Goal: Task Accomplishment & Management: Use online tool/utility

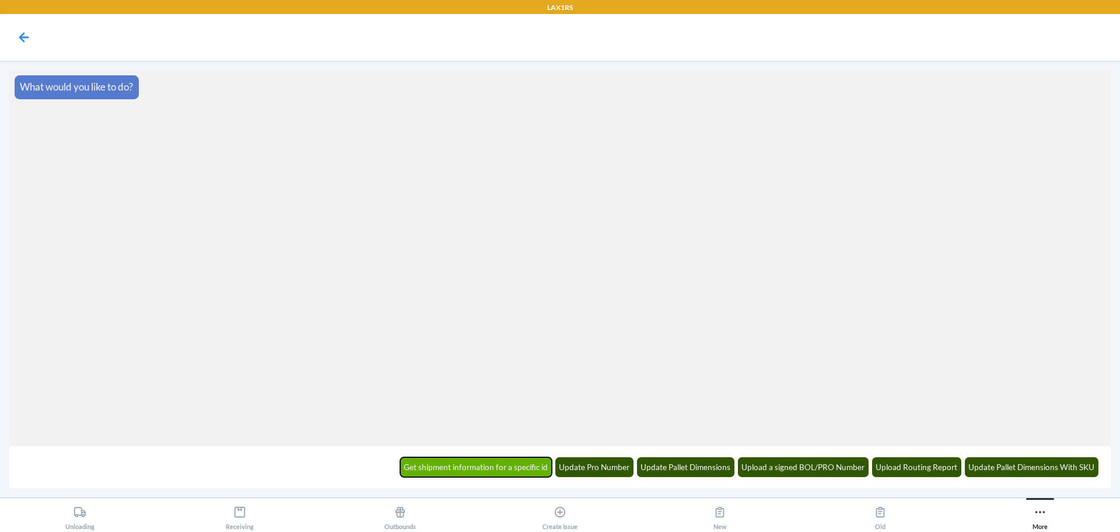
click at [460, 470] on button "Get shipment information for a specific id" at bounding box center [476, 467] width 152 height 20
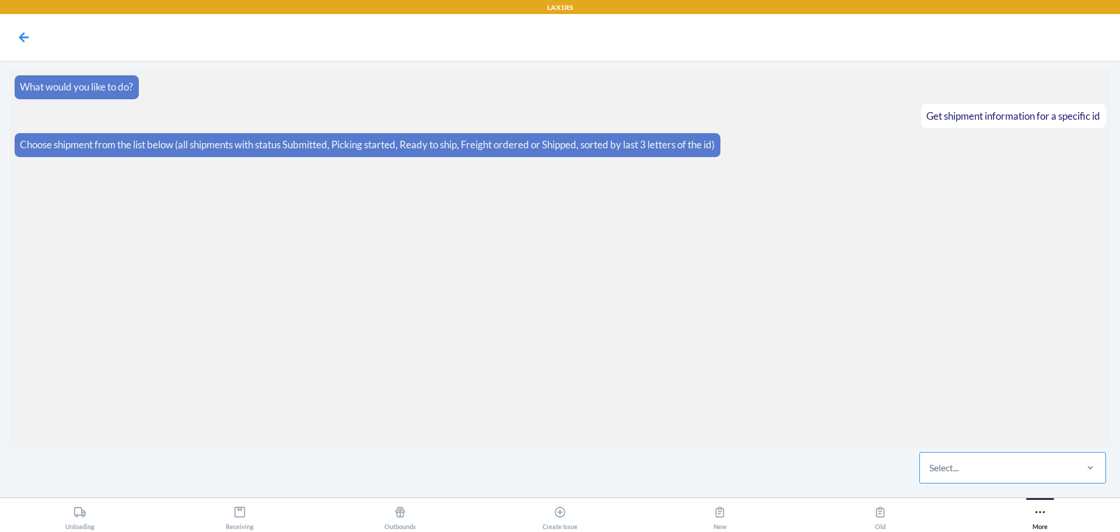
click at [1019, 474] on div "Select..." at bounding box center [997, 467] width 155 height 30
click at [931, 474] on input "Select..." at bounding box center [930, 467] width 1 height 14
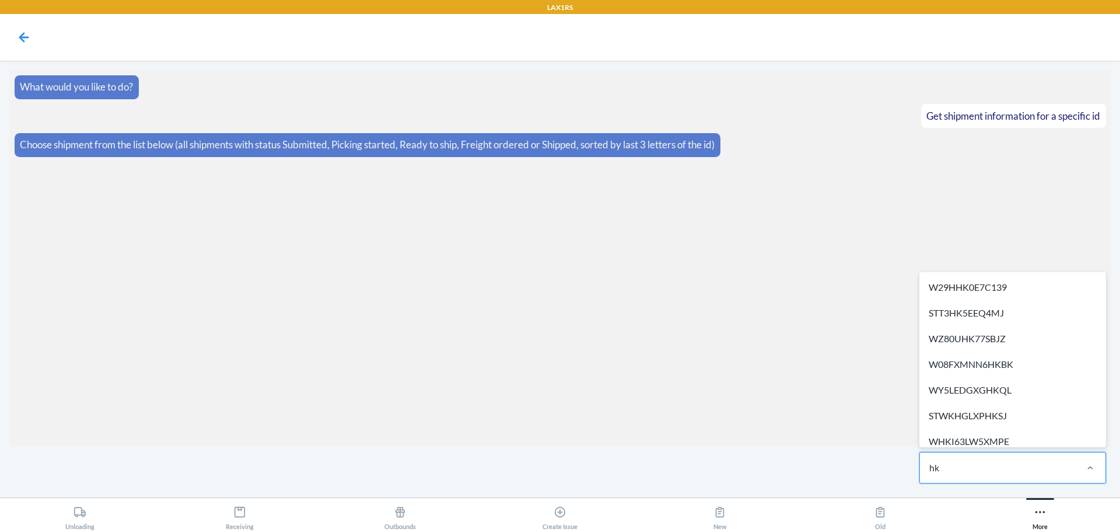
type input "hkq"
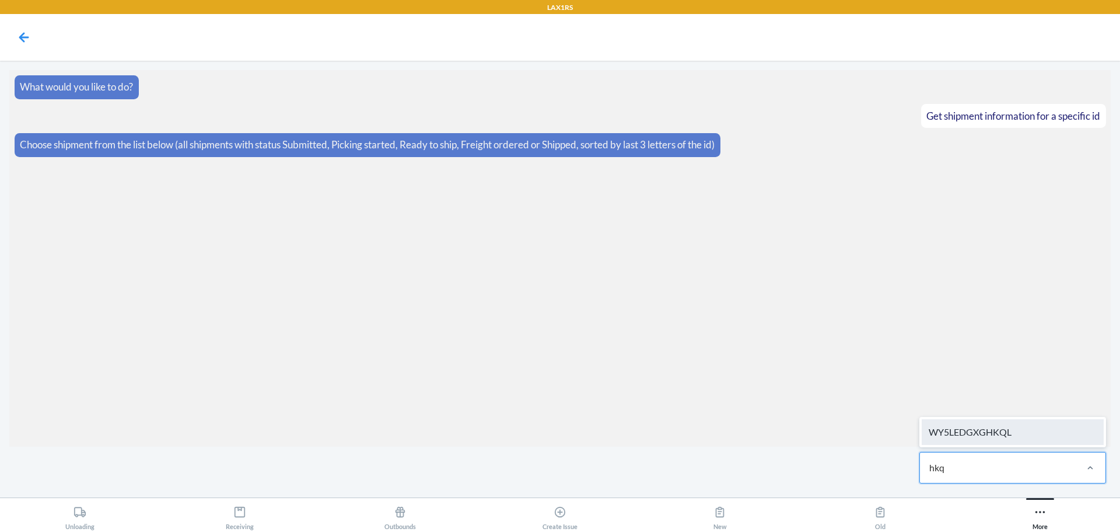
click at [1019, 438] on div "WY5LEDGXGHKQL" at bounding box center [1013, 432] width 182 height 26
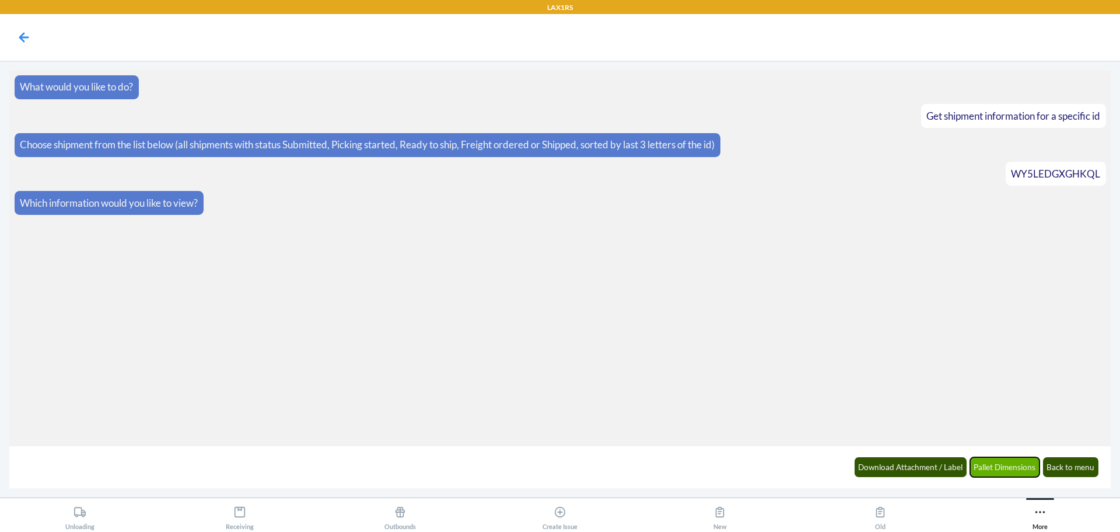
click at [990, 466] on button "Pallet Dimensions" at bounding box center [1005, 467] width 70 height 20
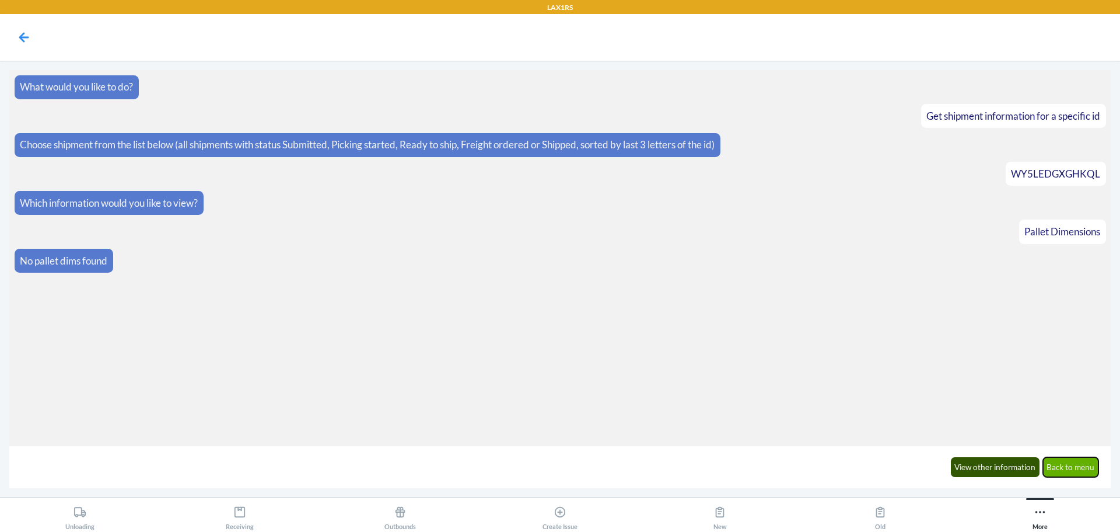
click at [1064, 469] on button "Back to menu" at bounding box center [1071, 467] width 56 height 20
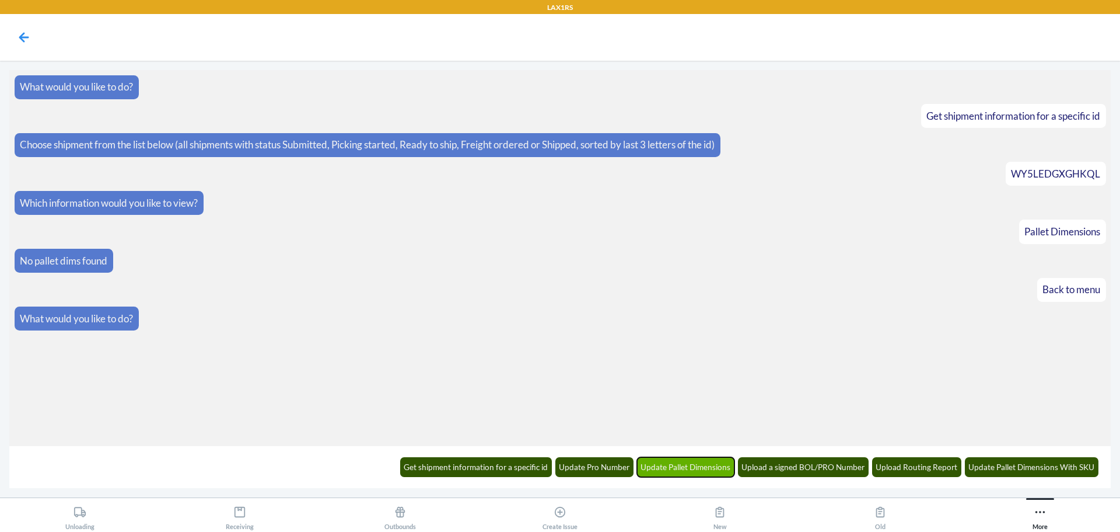
click at [696, 474] on button "Update Pallet Dimensions" at bounding box center [686, 467] width 98 height 20
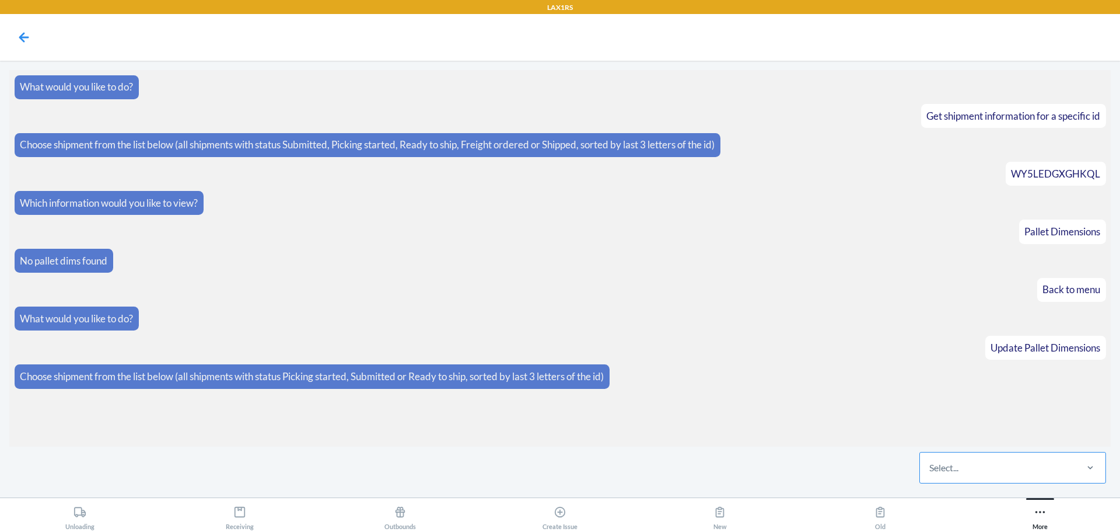
click at [952, 457] on div "Select..." at bounding box center [997, 467] width 155 height 30
click at [931, 460] on input "Select..." at bounding box center [930, 467] width 1 height 14
type input "nx99"
click at [1013, 442] on div "W22LE87VDNX99" at bounding box center [1013, 432] width 182 height 26
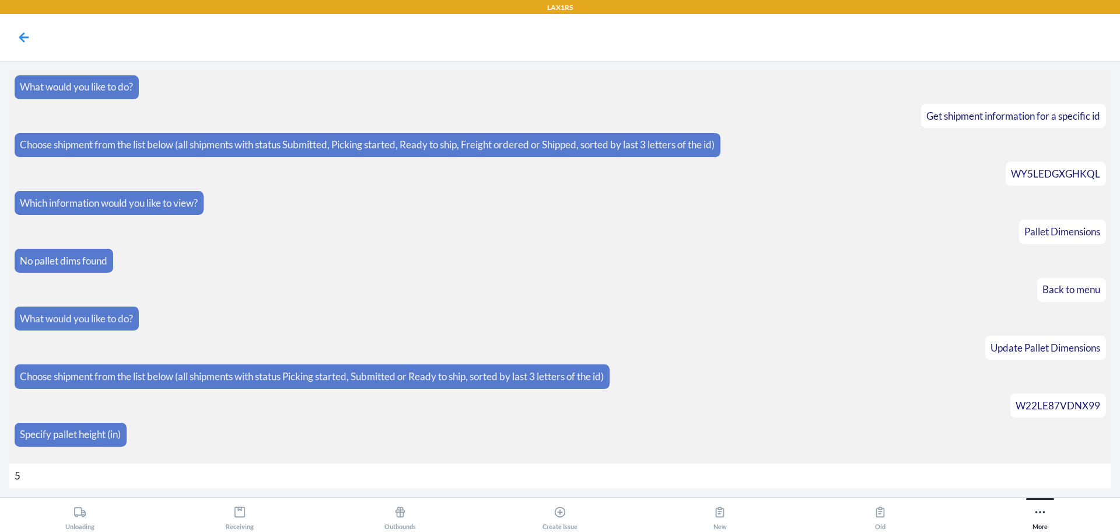
type input "50"
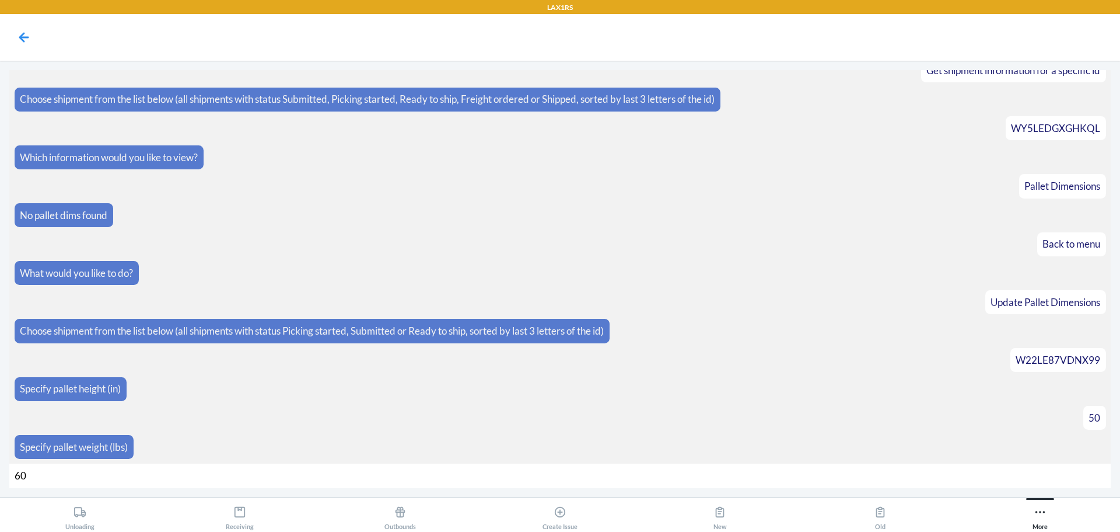
type input "600"
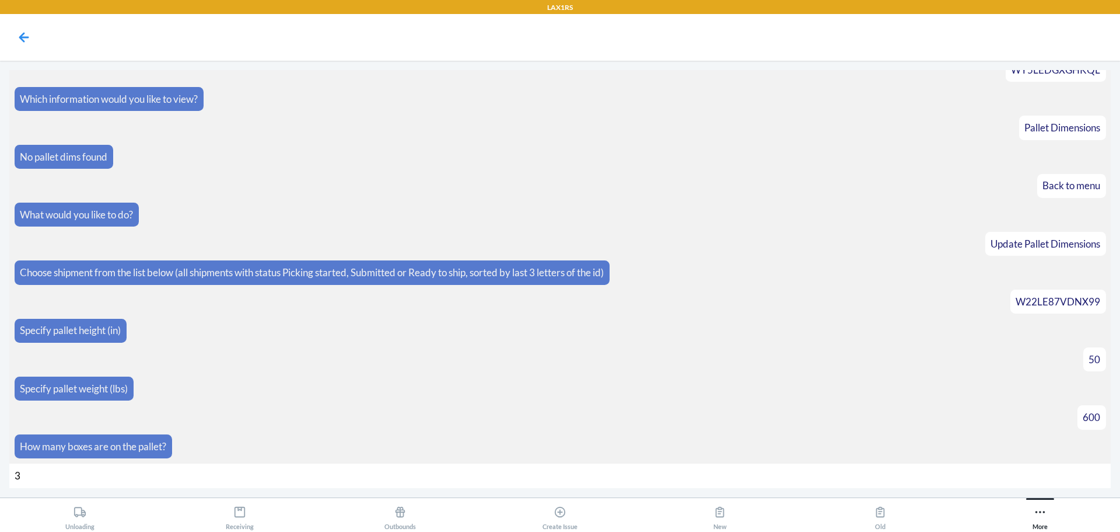
type input "36"
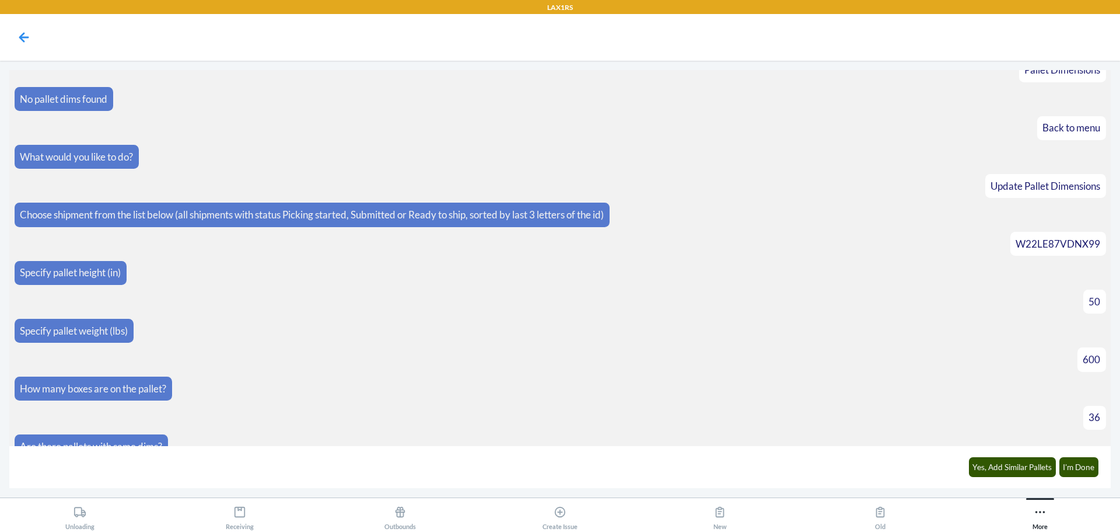
scroll to position [179, 0]
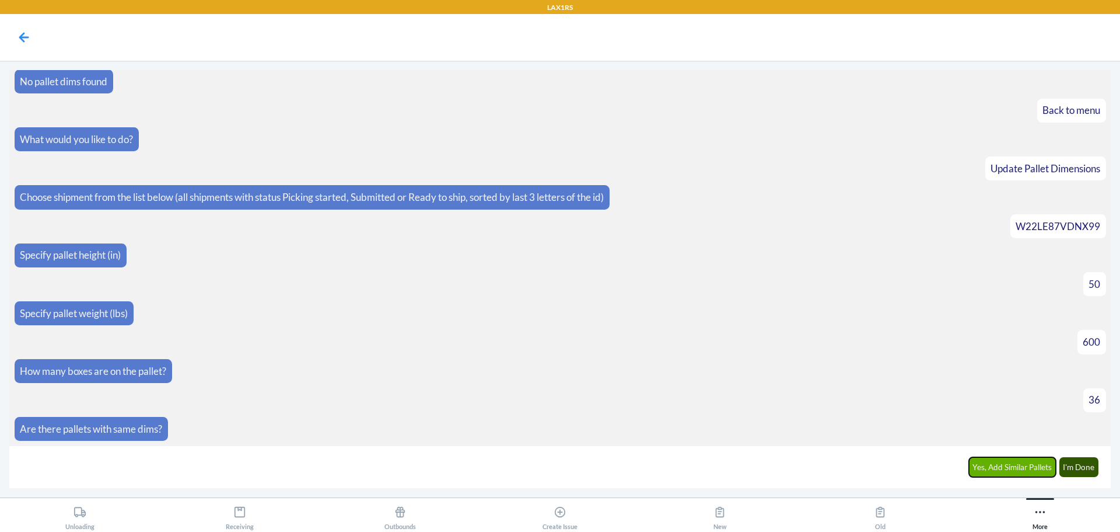
click at [994, 475] on button "Yes, Add Similar Pallets" at bounding box center [1013, 467] width 88 height 20
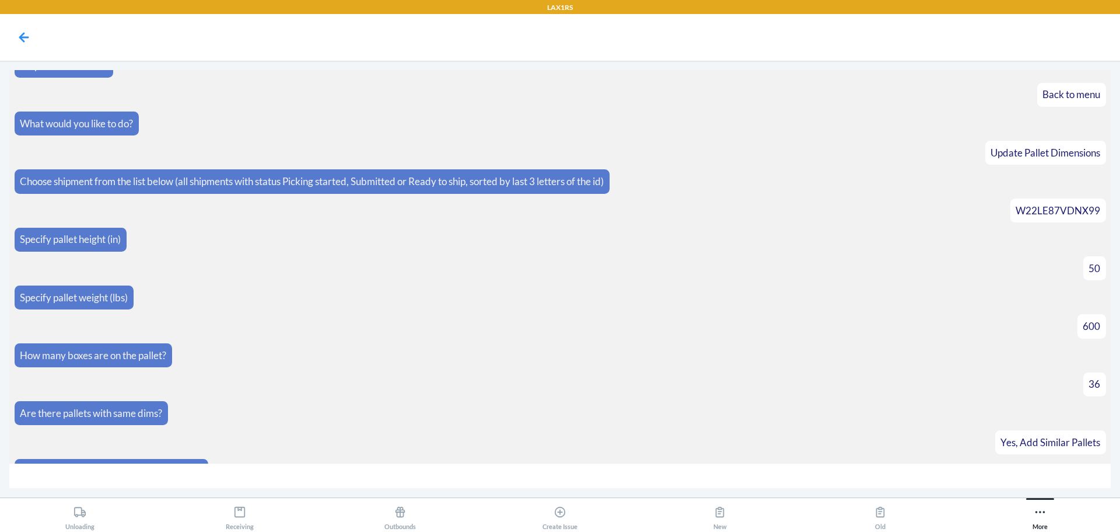
scroll to position [219, 0]
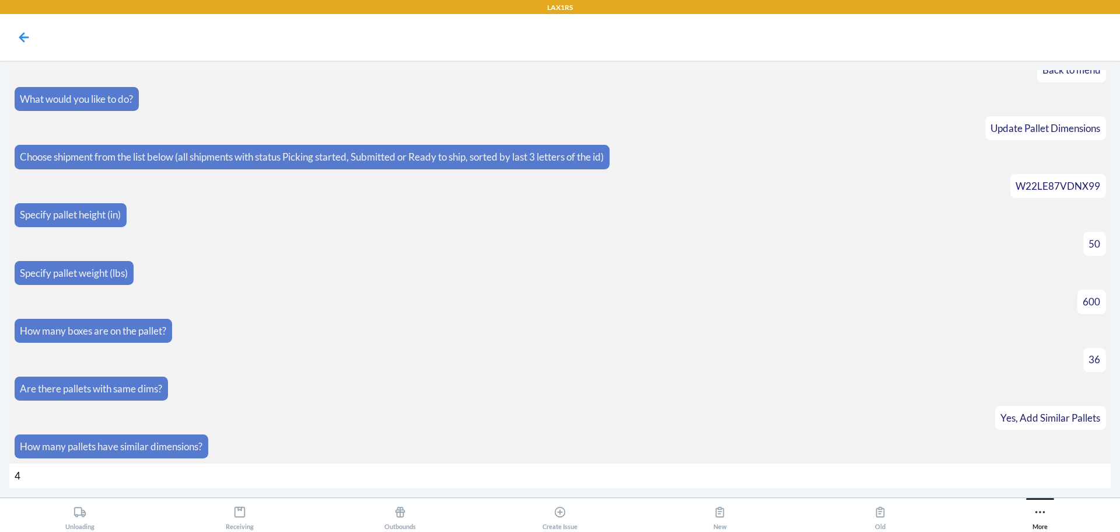
type input "40"
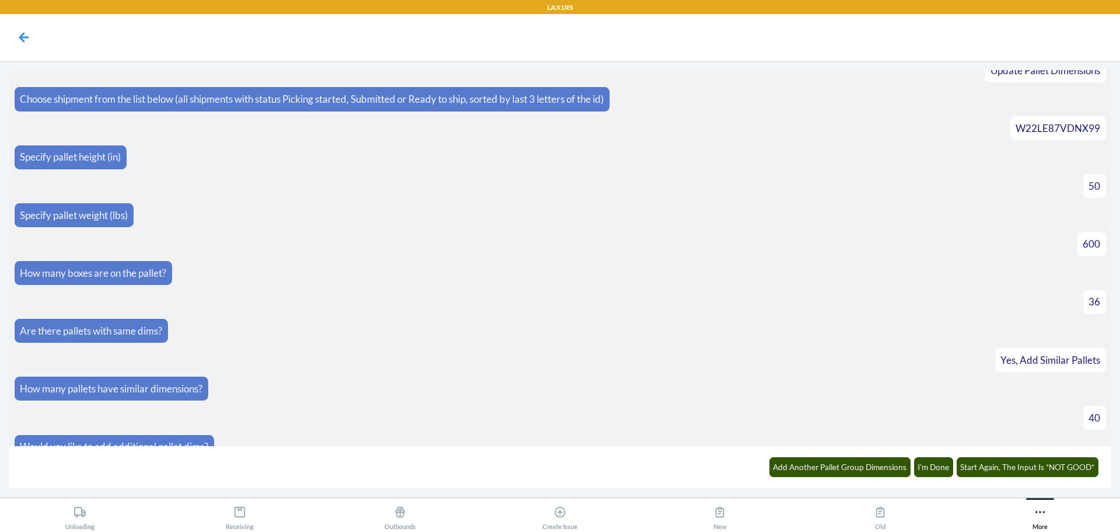
scroll to position [369, 0]
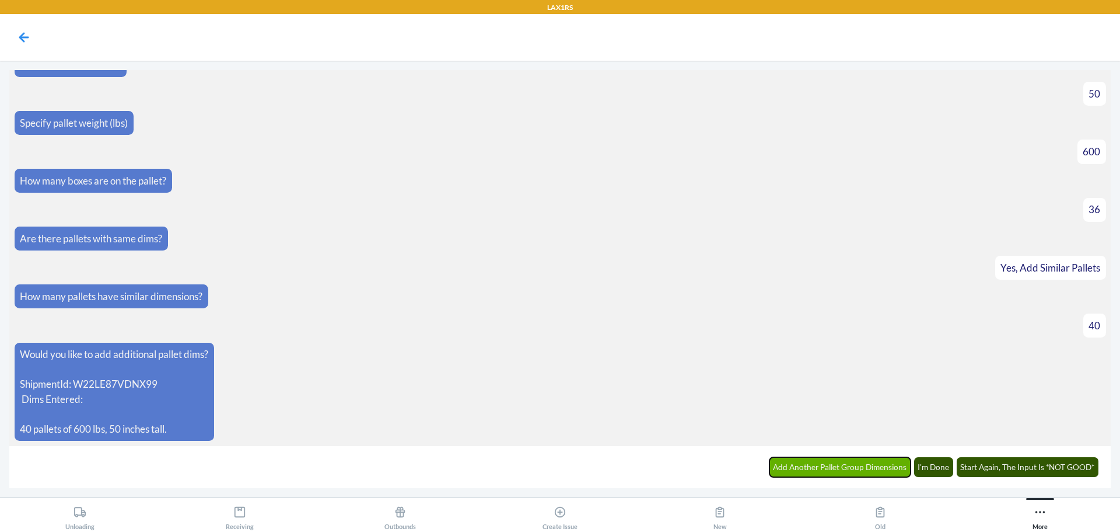
click at [883, 464] on button "Add Another Pallet Group Dimensions" at bounding box center [841, 467] width 142 height 20
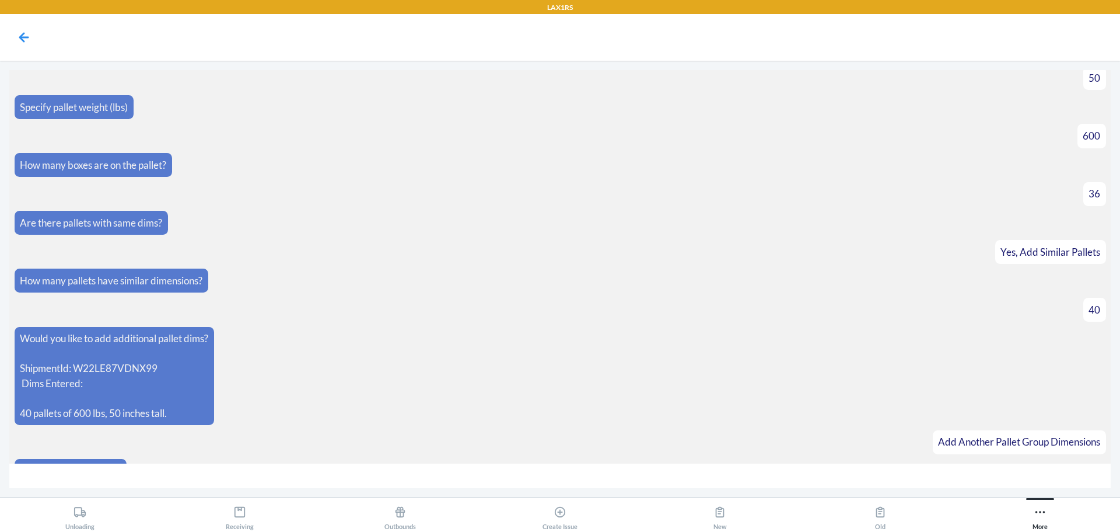
scroll to position [410, 0]
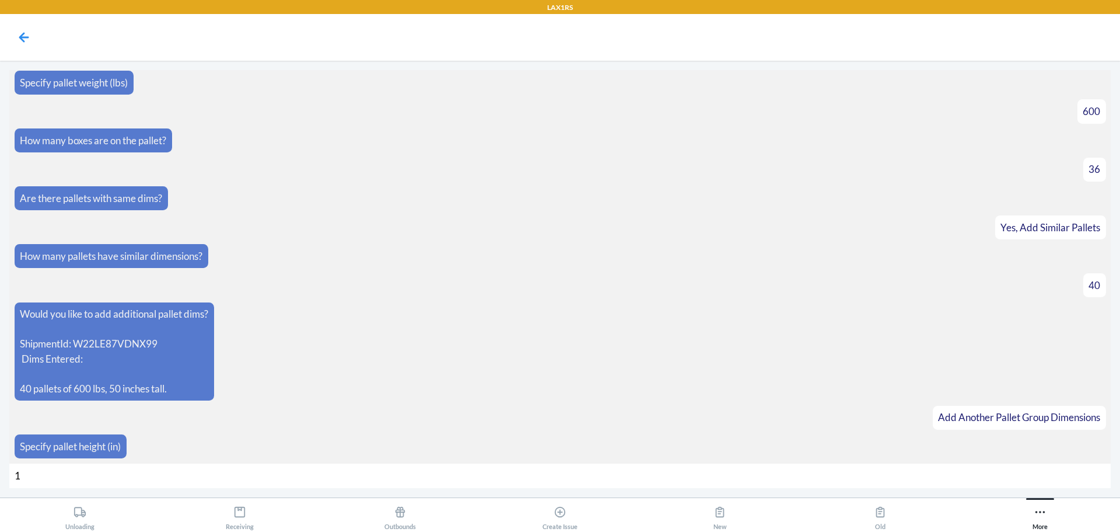
type input "17"
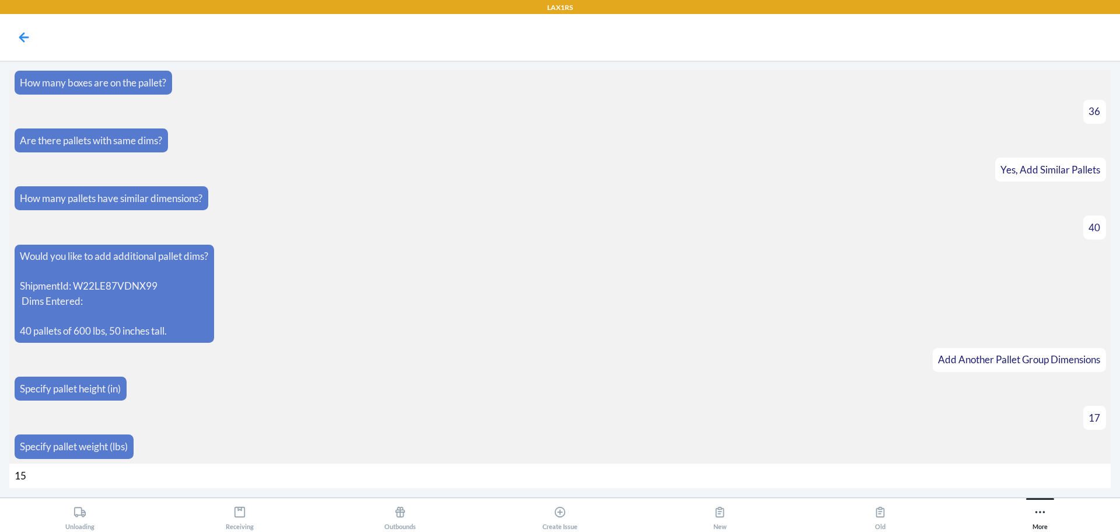
type input "158"
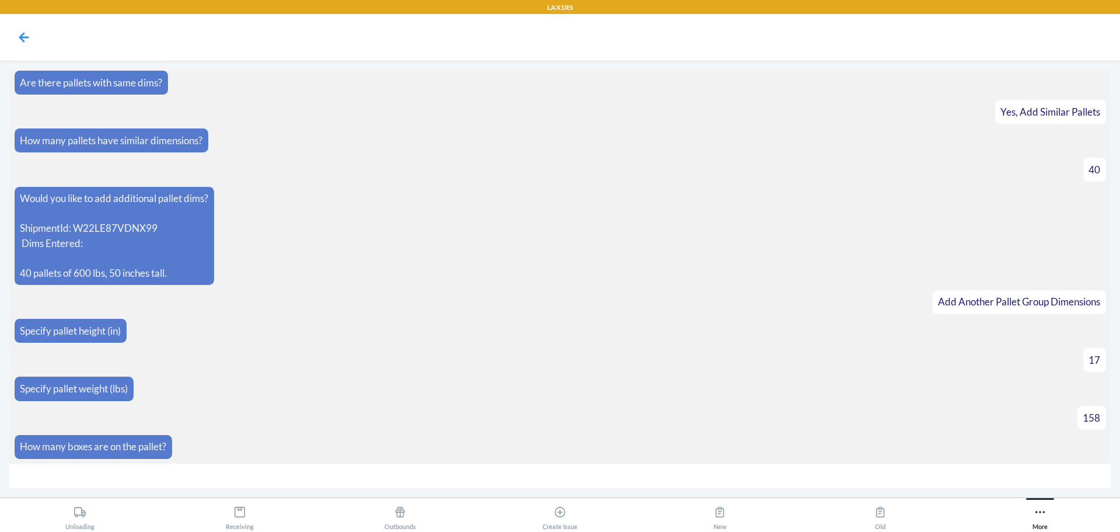
type input "8"
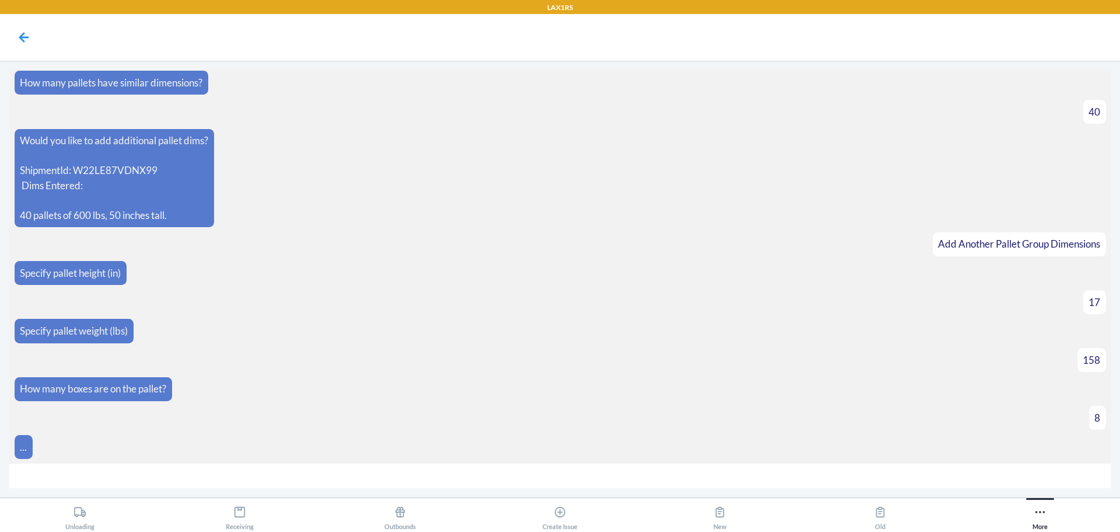
scroll to position [600, 0]
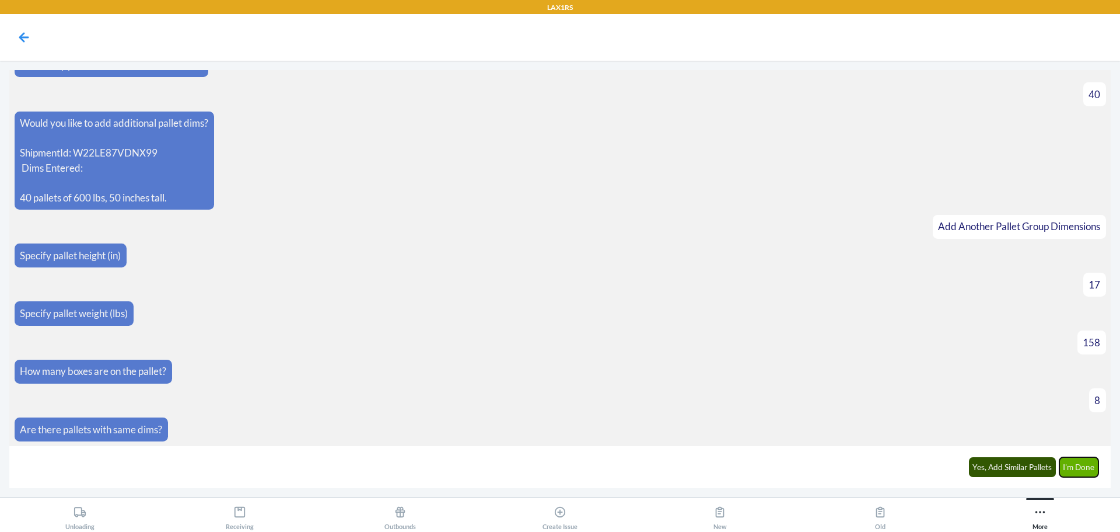
click at [1074, 472] on button "I'm Done" at bounding box center [1080, 467] width 40 height 20
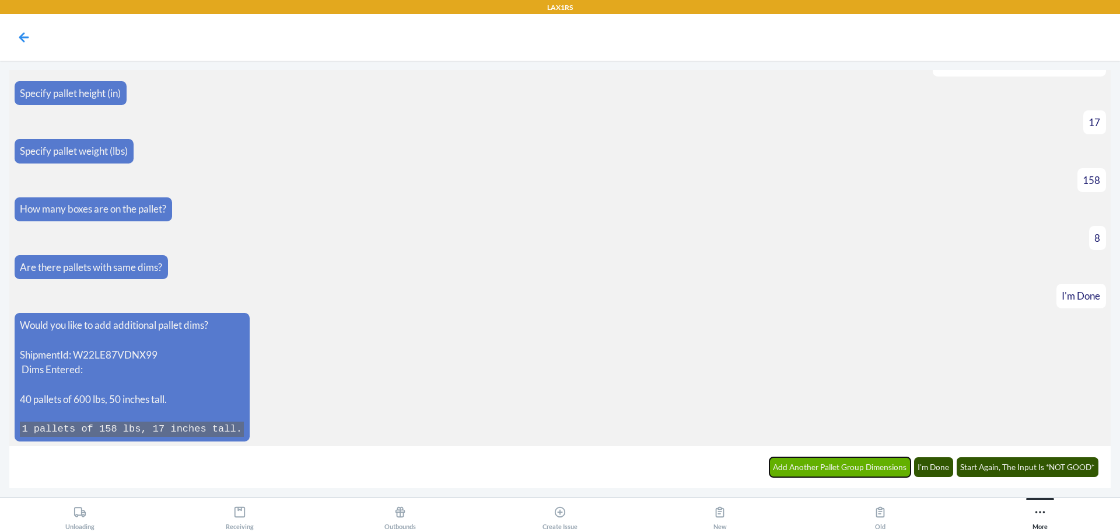
click at [867, 473] on button "Add Another Pallet Group Dimensions" at bounding box center [841, 467] width 142 height 20
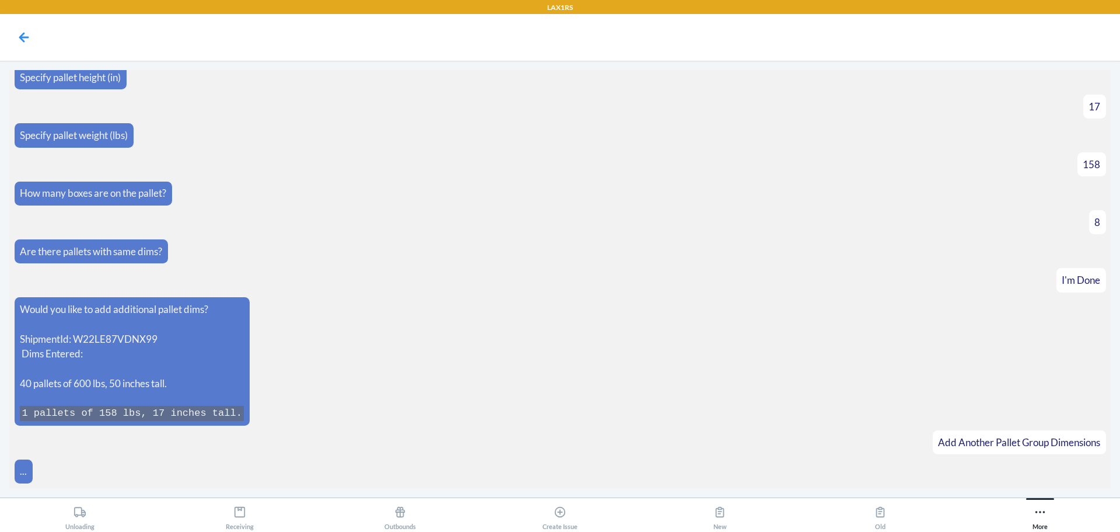
scroll to position [803, 0]
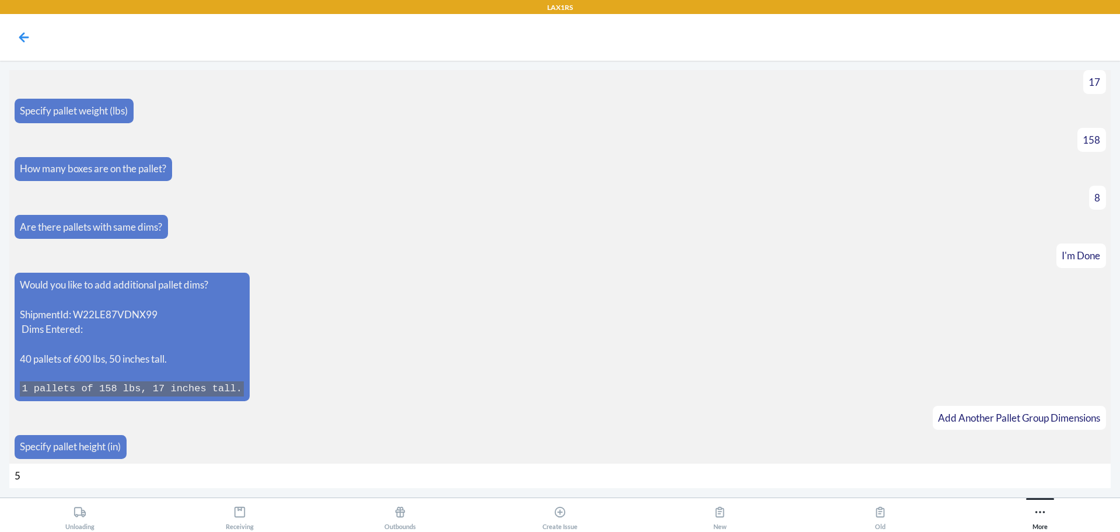
type input "50"
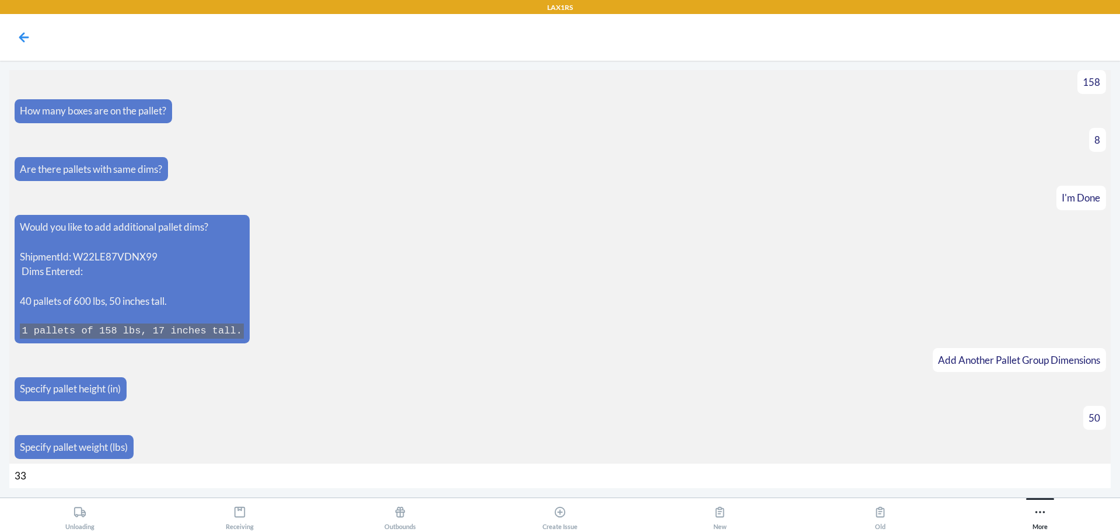
type input "330"
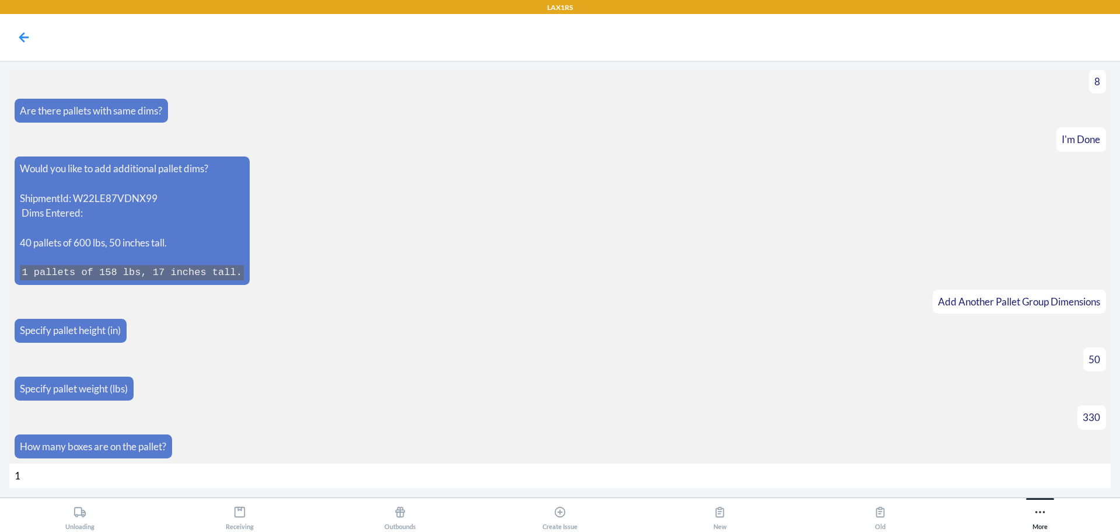
type input "19"
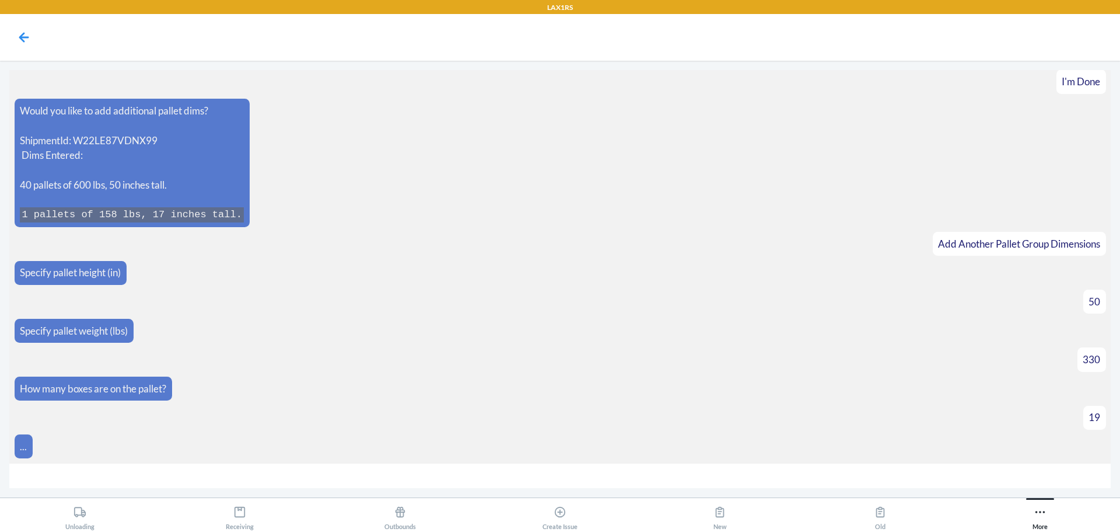
scroll to position [994, 0]
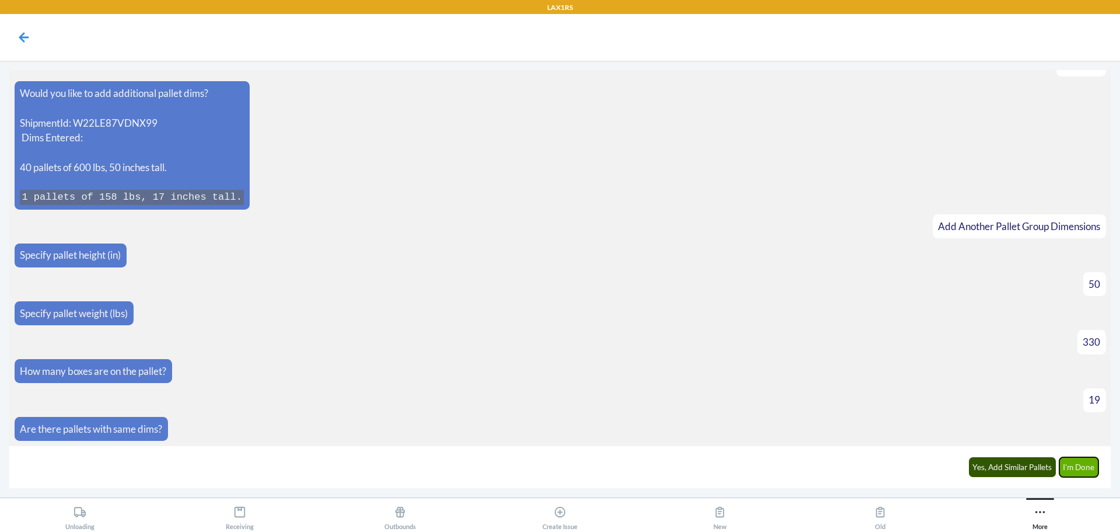
click at [1074, 465] on button "I'm Done" at bounding box center [1080, 467] width 40 height 20
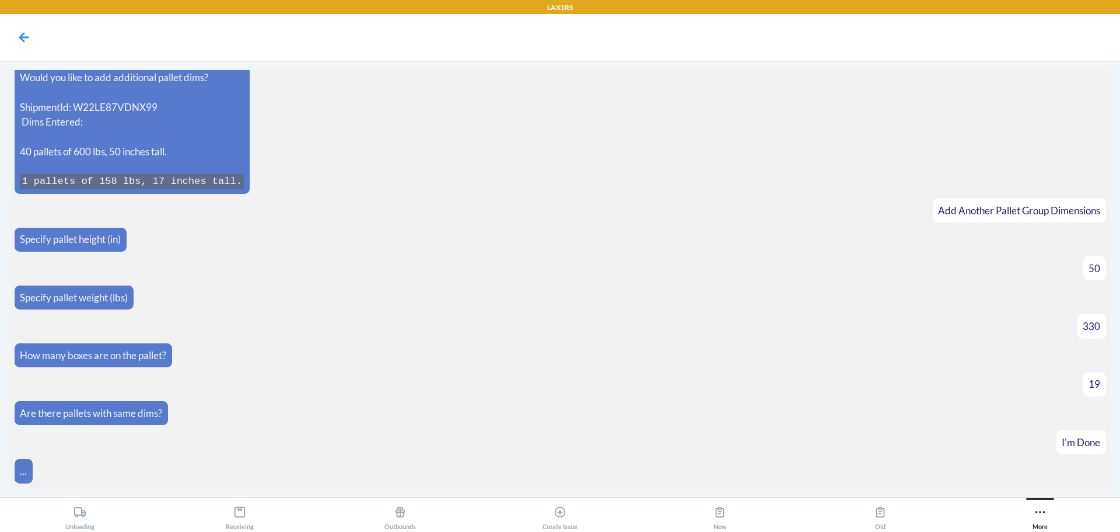
scroll to position [1216, 0]
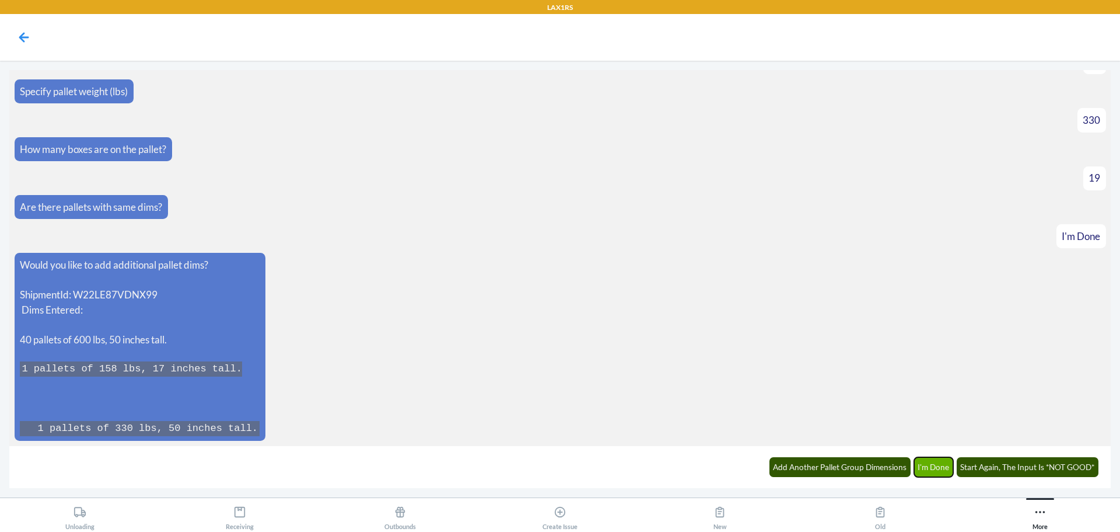
click at [922, 475] on button "I'm Done" at bounding box center [934, 467] width 40 height 20
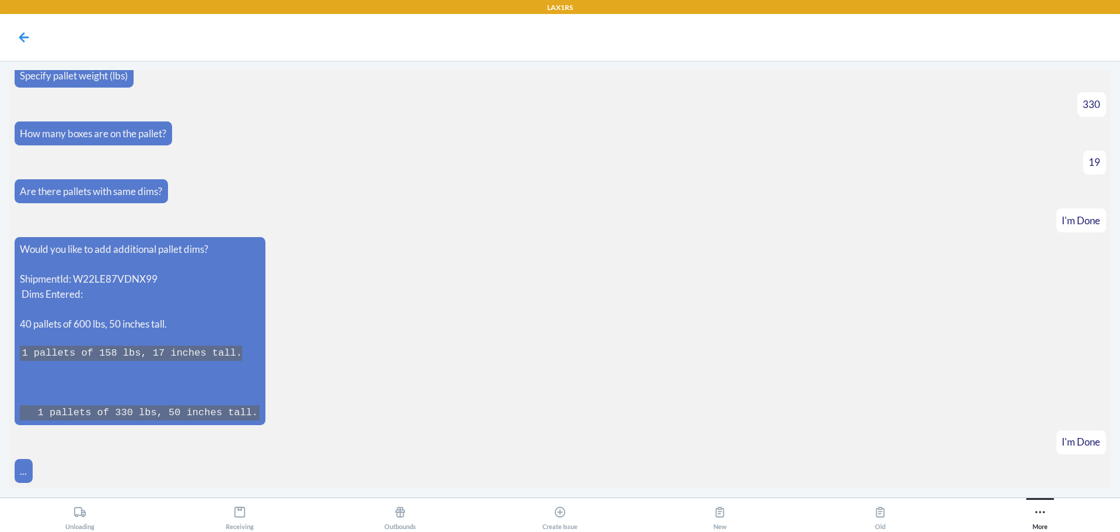
scroll to position [1274, 0]
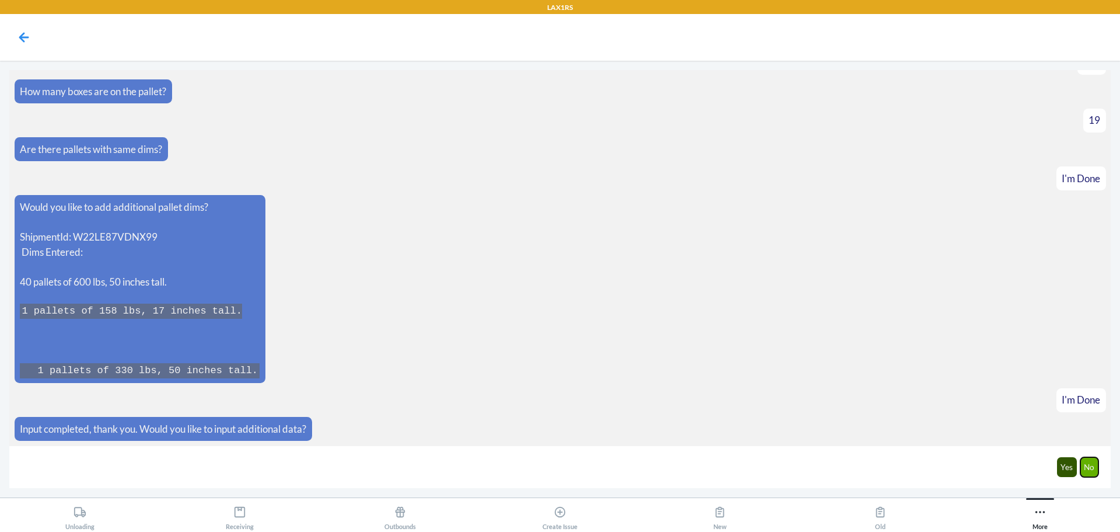
click at [1097, 474] on button "No" at bounding box center [1090, 467] width 19 height 20
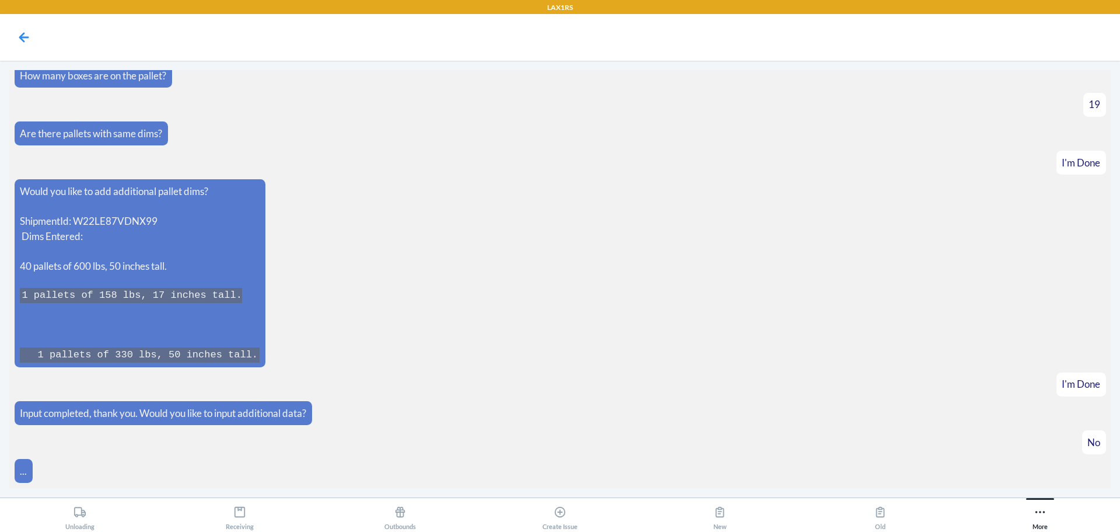
scroll to position [1332, 0]
